Goal: Information Seeking & Learning: Learn about a topic

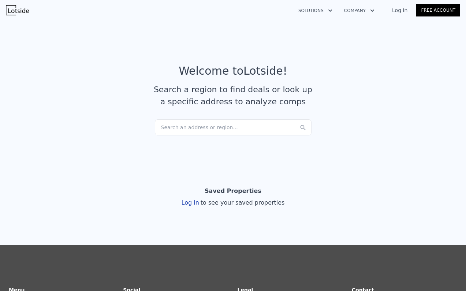
click at [245, 120] on div "Search an address or region..." at bounding box center [233, 127] width 157 height 16
click at [398, 8] on link "Log In" at bounding box center [399, 10] width 33 height 7
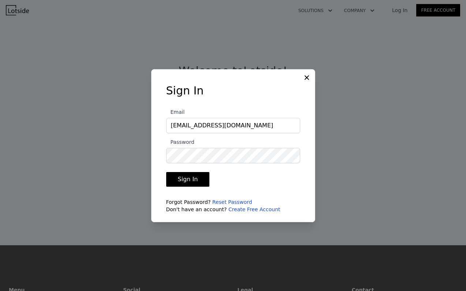
type input "jomandarichards@gmail.com"
click at [180, 181] on button "Sign In" at bounding box center [188, 179] width 44 height 15
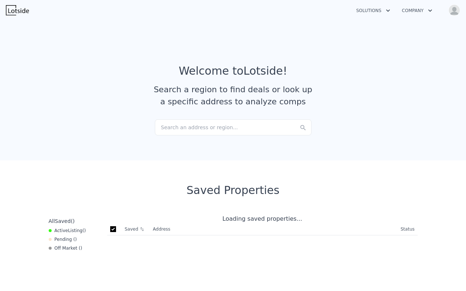
checkbox input "true"
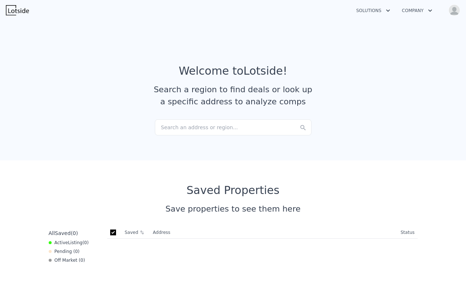
click at [196, 124] on div "Search an address or region..." at bounding box center [233, 127] width 157 height 16
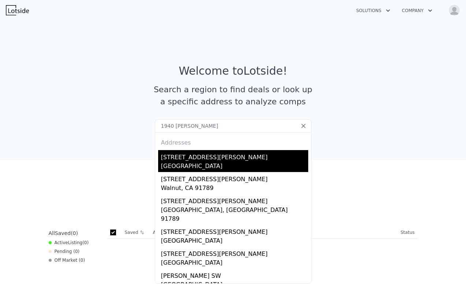
type input "1940 sw dawson"
click at [201, 166] on div "[GEOGRAPHIC_DATA]" at bounding box center [234, 167] width 147 height 10
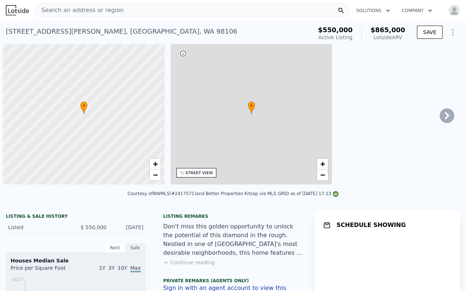
scroll to position [0, 3]
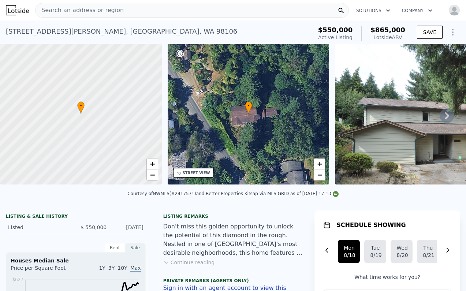
click at [445, 113] on icon at bounding box center [446, 115] width 15 height 15
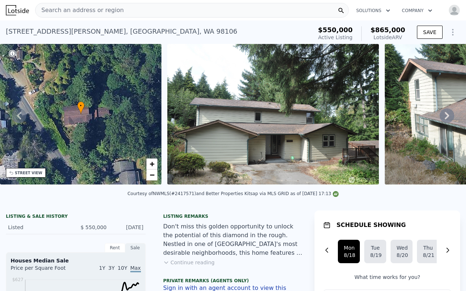
click at [447, 114] on icon at bounding box center [446, 115] width 4 height 7
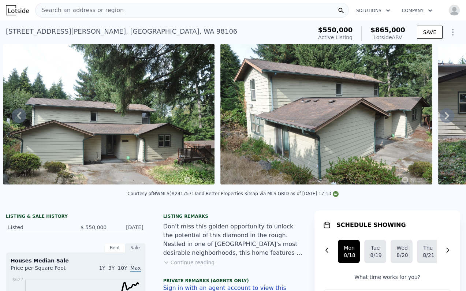
click at [447, 115] on icon at bounding box center [446, 115] width 4 height 7
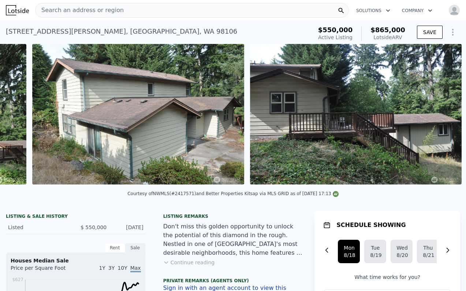
scroll to position [0, 552]
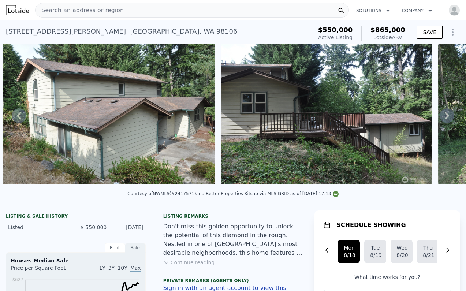
click at [443, 115] on icon at bounding box center [446, 115] width 15 height 15
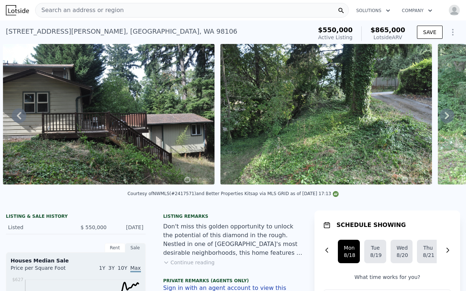
click at [443, 115] on icon at bounding box center [446, 115] width 15 height 15
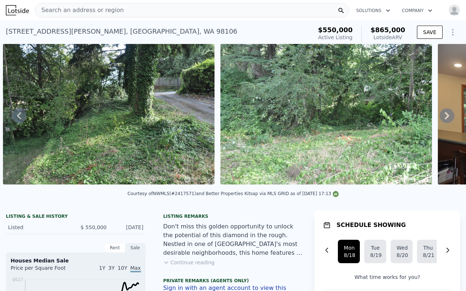
click at [443, 115] on icon at bounding box center [446, 115] width 15 height 15
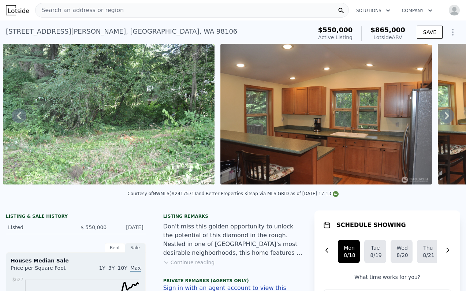
click at [443, 115] on icon at bounding box center [446, 115] width 15 height 15
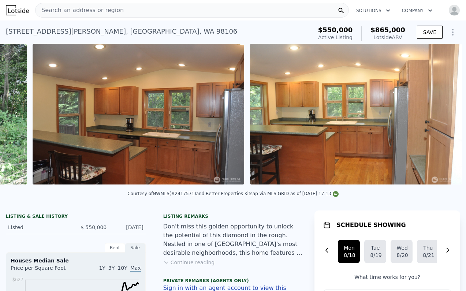
scroll to position [0, 1422]
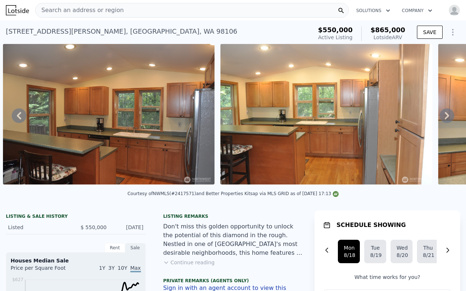
click at [443, 115] on icon at bounding box center [446, 115] width 15 height 15
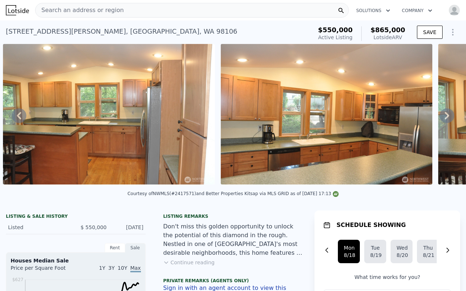
click at [443, 115] on div "• + − • + − STREET VIEW Loading... SATELLITE VIEW" at bounding box center [233, 115] width 466 height 143
click at [446, 116] on icon at bounding box center [446, 115] width 15 height 15
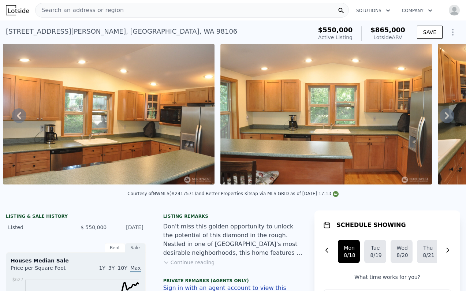
click at [444, 116] on icon at bounding box center [446, 115] width 15 height 15
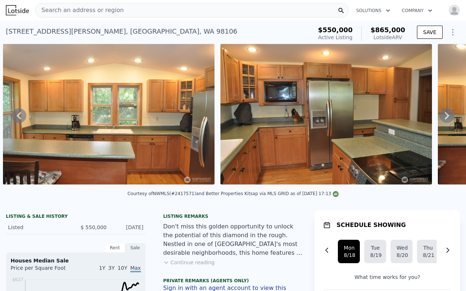
click at [444, 116] on icon at bounding box center [446, 115] width 15 height 15
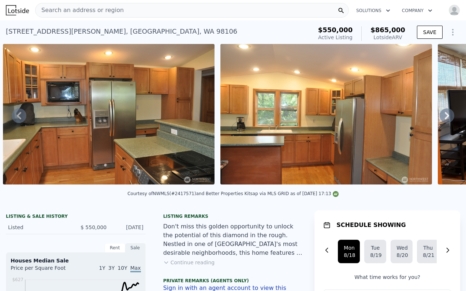
click at [444, 116] on icon at bounding box center [446, 115] width 15 height 15
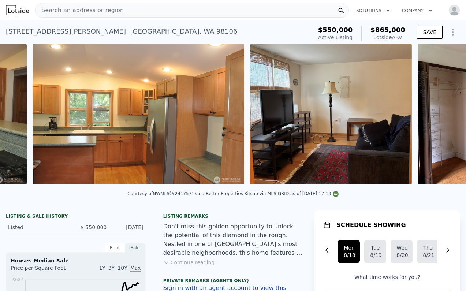
scroll to position [0, 2509]
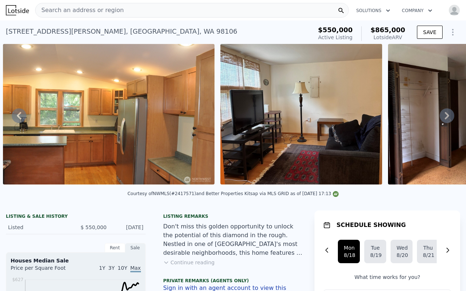
click at [443, 115] on icon at bounding box center [446, 115] width 15 height 15
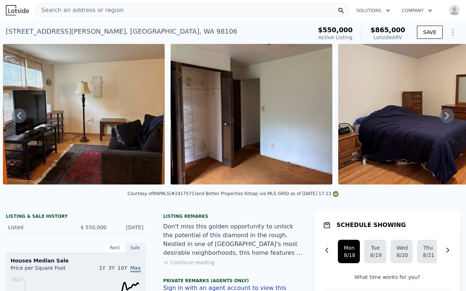
click at [443, 115] on icon at bounding box center [446, 115] width 15 height 15
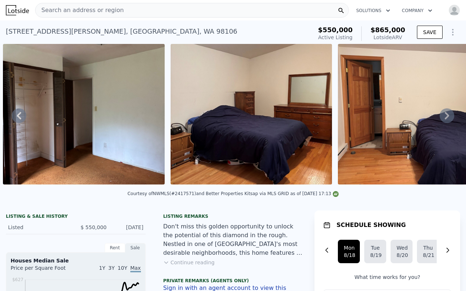
scroll to position [0, 0]
click at [444, 110] on icon at bounding box center [446, 115] width 15 height 15
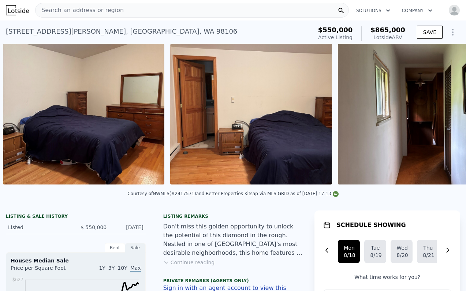
click at [444, 112] on div "• + − • + − STREET VIEW Loading... SATELLITE VIEW" at bounding box center [233, 115] width 466 height 143
click at [444, 113] on icon at bounding box center [446, 115] width 15 height 15
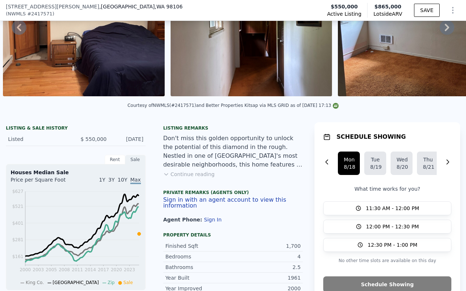
scroll to position [87, 0]
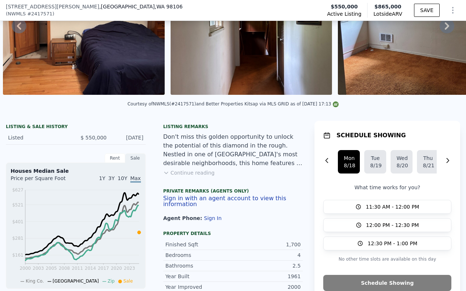
click at [202, 200] on button "Sign in with an agent account to view this information" at bounding box center [233, 201] width 140 height 12
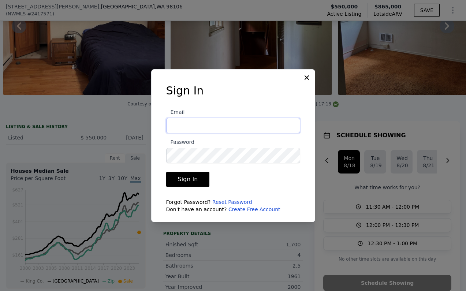
type input "jomandarichards@gmail.com"
click at [187, 179] on button "Sign In" at bounding box center [188, 179] width 44 height 15
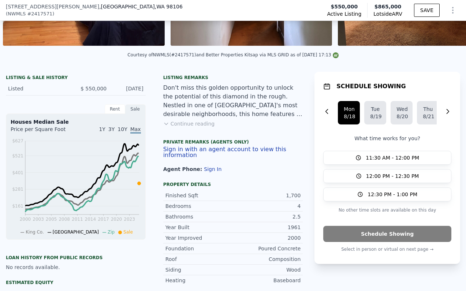
scroll to position [147, 0]
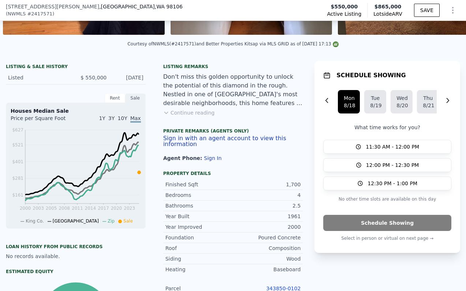
click at [204, 141] on button "Sign in with an agent account to view this information" at bounding box center [233, 141] width 140 height 12
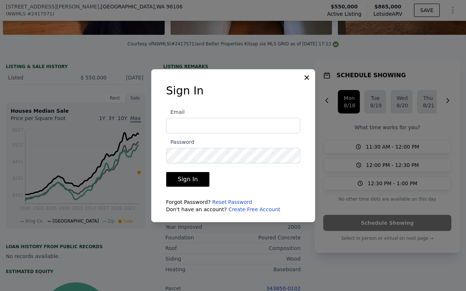
click at [232, 183] on form "Email Password Sign In Forgot Password? Reset Password Don't have an account? C…" at bounding box center [233, 158] width 134 height 110
click at [211, 131] on input "Email" at bounding box center [233, 125] width 134 height 15
type input "jomandarichards@gmail.com"
click at [245, 171] on form "Email jomandarichards@gmail.com Password Sign In Forgot Password? Reset Passwor…" at bounding box center [233, 158] width 134 height 110
click at [201, 177] on button "Sign In" at bounding box center [188, 179] width 44 height 15
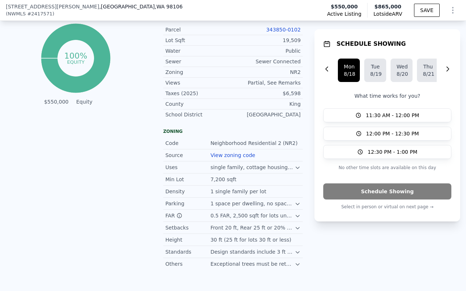
scroll to position [409, 0]
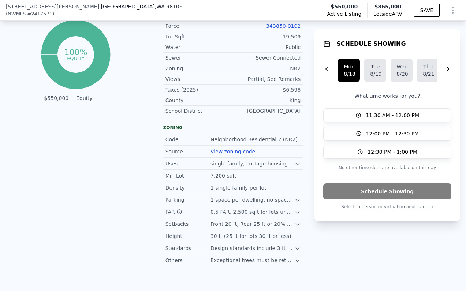
click at [297, 201] on icon at bounding box center [297, 200] width 6 height 6
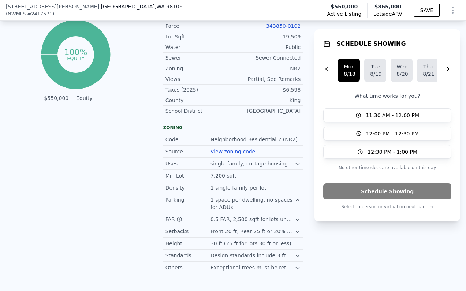
click at [297, 201] on icon at bounding box center [297, 200] width 6 height 6
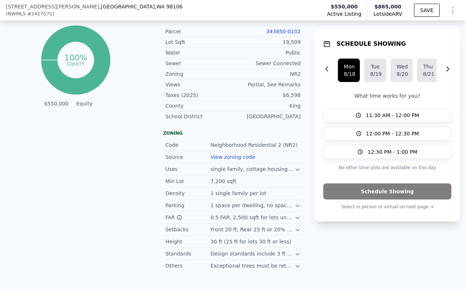
scroll to position [409, 0]
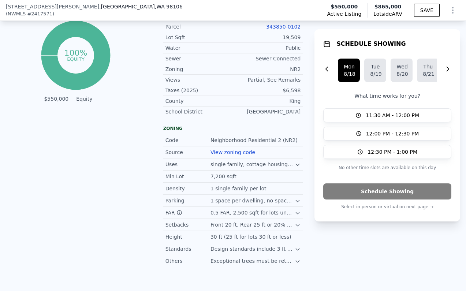
click at [296, 263] on icon at bounding box center [297, 261] width 6 height 6
click at [183, 248] on div "Standards" at bounding box center [187, 248] width 45 height 7
click at [198, 176] on div "Min Lot" at bounding box center [187, 176] width 45 height 7
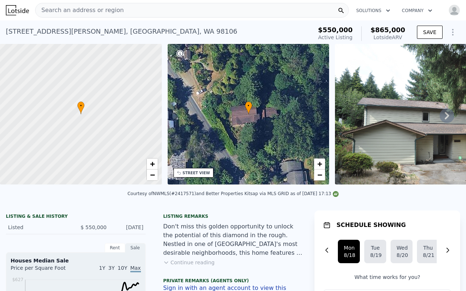
scroll to position [0, 0]
click at [428, 33] on button "SAVE" at bounding box center [430, 32] width 26 height 13
click at [101, 10] on span "Search an address or region" at bounding box center [79, 10] width 88 height 9
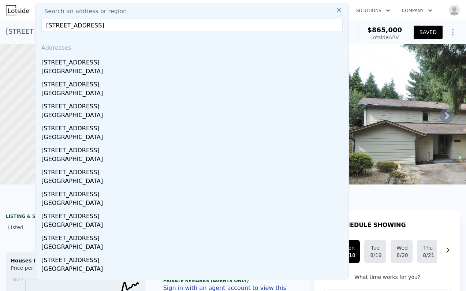
drag, startPoint x: 121, startPoint y: 26, endPoint x: 219, endPoint y: 42, distance: 98.5
click at [217, 43] on div "Search an address or region [STREET_ADDRESS] Addresses [STREET_ADDRESS][GEOGRAP…" at bounding box center [192, 141] width 314 height 277
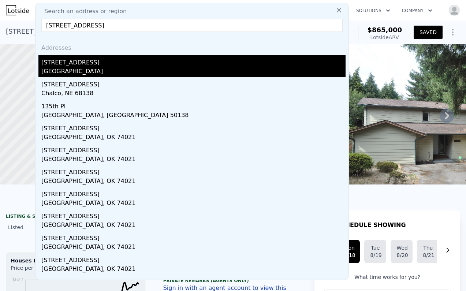
type input "[STREET_ADDRESS]"
click at [101, 71] on div "[GEOGRAPHIC_DATA]" at bounding box center [193, 72] width 304 height 10
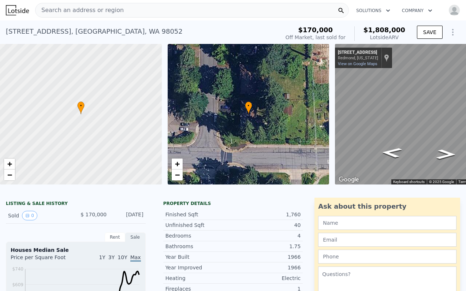
click at [166, 10] on div "Search an address or region" at bounding box center [192, 10] width 314 height 15
click at [179, 10] on div "Search an address or region" at bounding box center [192, 10] width 314 height 15
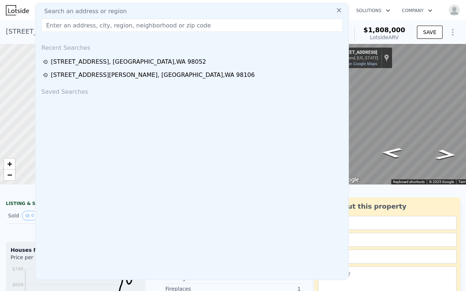
paste input "[STREET_ADDRESS]"
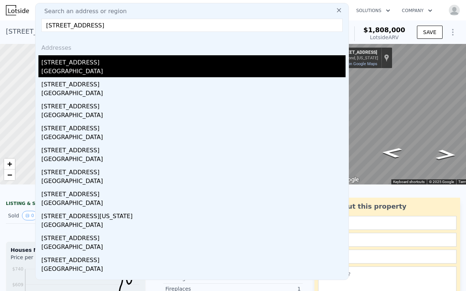
type input "[STREET_ADDRESS]"
click at [78, 68] on div "[GEOGRAPHIC_DATA]" at bounding box center [193, 72] width 304 height 10
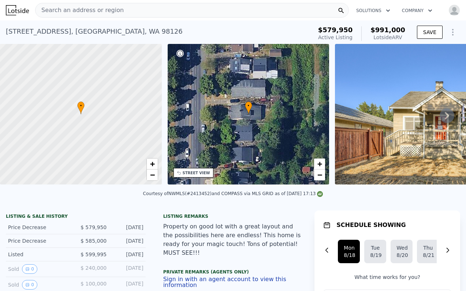
click at [423, 122] on img at bounding box center [440, 114] width 211 height 140
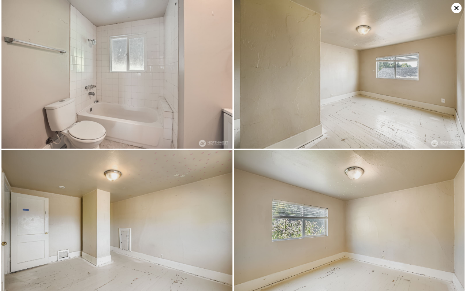
scroll to position [776, 0]
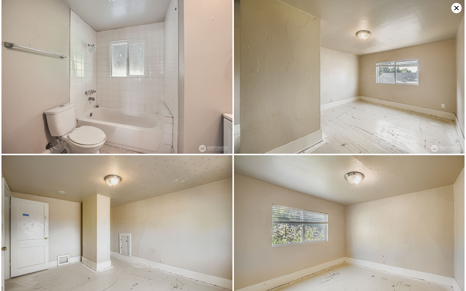
click at [455, 10] on icon at bounding box center [456, 8] width 10 height 10
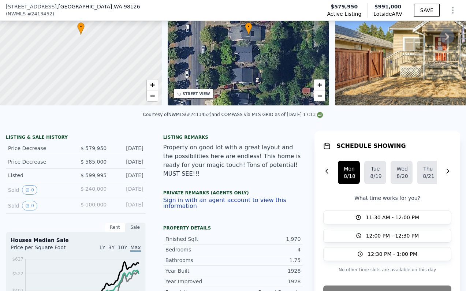
scroll to position [77, 0]
